Goal: Task Accomplishment & Management: Use online tool/utility

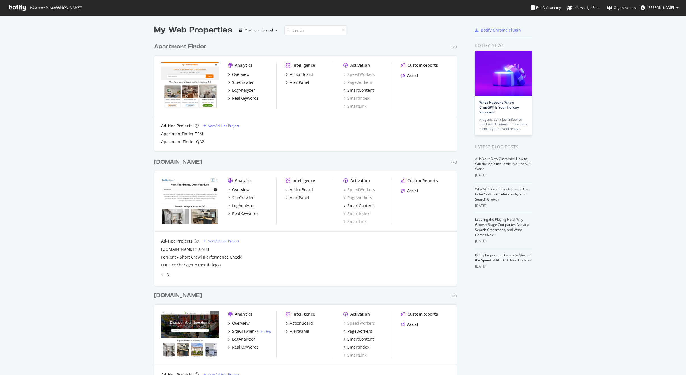
scroll to position [371, 678]
click at [350, 333] on div "PageWorkers" at bounding box center [359, 332] width 25 height 6
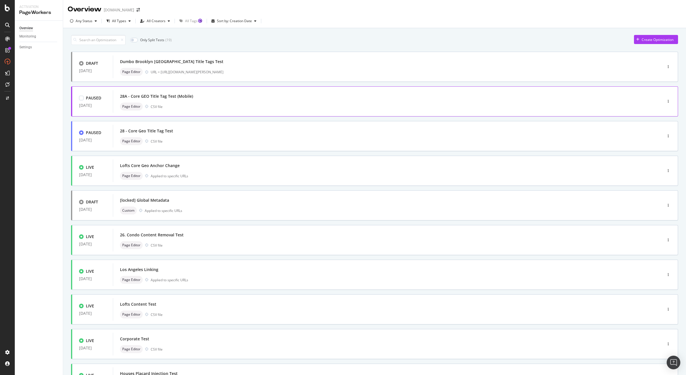
click at [214, 105] on div "Page Editor CSV file" at bounding box center [379, 107] width 518 height 8
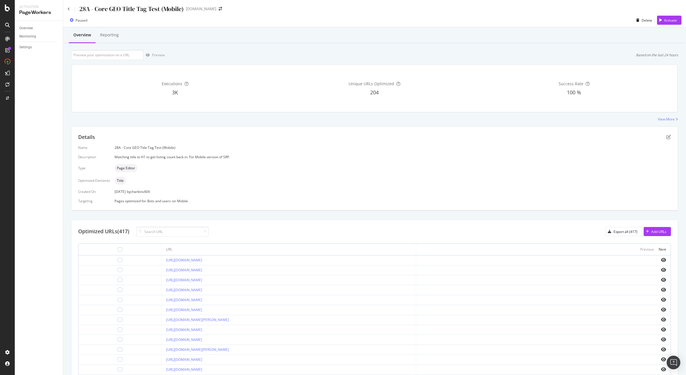
click at [181, 113] on div "Executions 3K Unique URLs Optimized 204 Success Rate 100 %" at bounding box center [374, 88] width 613 height 57
click at [68, 10] on icon at bounding box center [69, 8] width 2 height 3
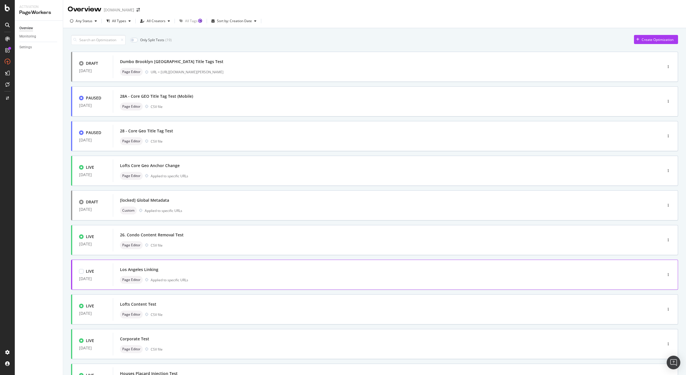
click at [223, 277] on div "Page Editor Applied to specific URLs" at bounding box center [379, 280] width 518 height 8
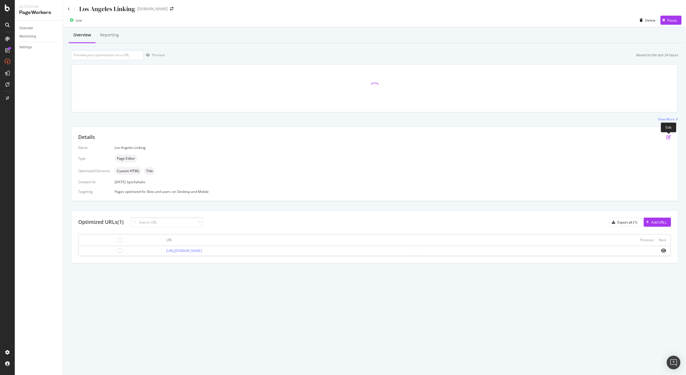
click at [667, 137] on icon "pen-to-square" at bounding box center [669, 137] width 5 height 5
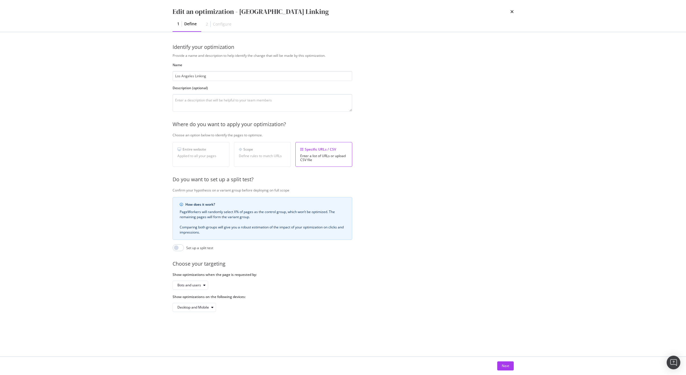
drag, startPoint x: 504, startPoint y: 364, endPoint x: 495, endPoint y: 361, distance: 10.0
click at [504, 364] on div "Next" at bounding box center [505, 366] width 7 height 5
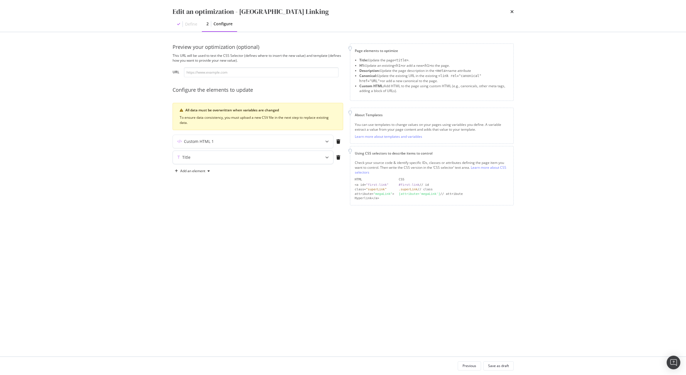
click at [286, 156] on div "Title" at bounding box center [242, 158] width 138 height 6
click at [339, 157] on icon "modal" at bounding box center [338, 157] width 4 height 5
click at [496, 368] on div "Save as draft" at bounding box center [498, 366] width 21 height 5
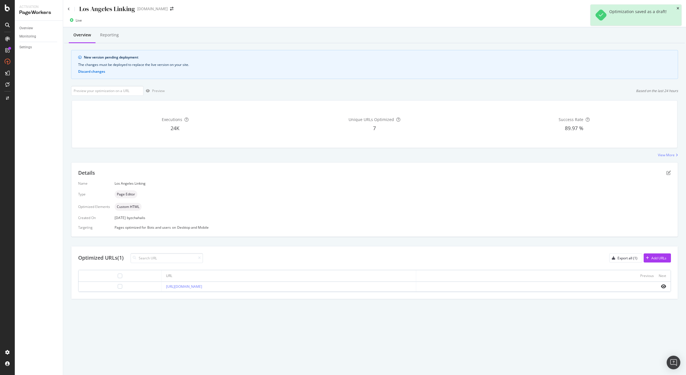
click at [679, 7] on icon "close toast" at bounding box center [678, 8] width 3 height 3
click at [663, 17] on div "Deploy to production" at bounding box center [656, 20] width 42 height 9
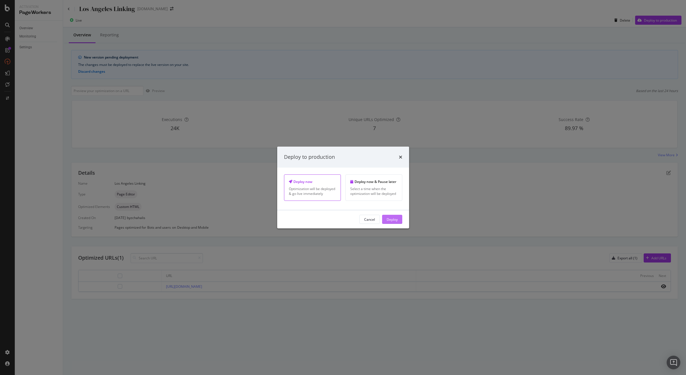
click at [398, 223] on div "Deploy" at bounding box center [392, 219] width 11 height 9
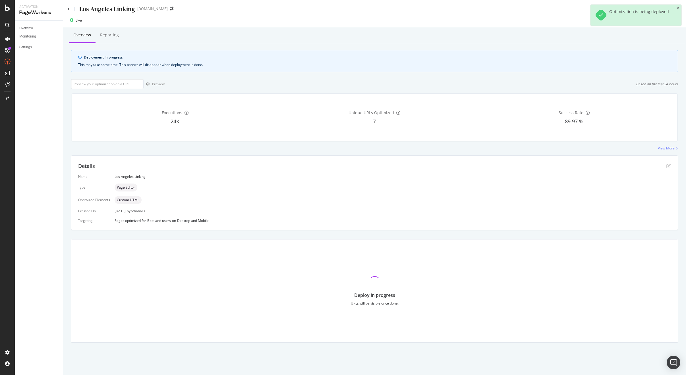
click at [447, 230] on div "Details Name [GEOGRAPHIC_DATA] Linking Type Page Editor Optimized Elements Cust…" at bounding box center [374, 193] width 607 height 75
